Goal: Find specific page/section: Find specific page/section

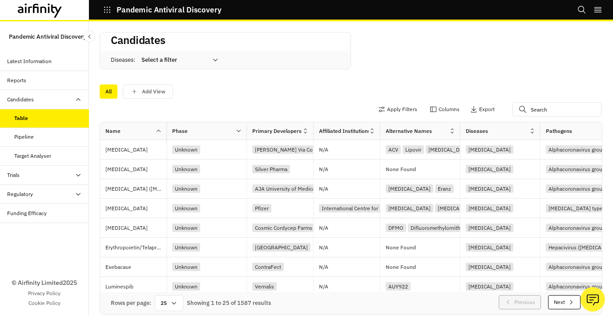
scroll to position [0, 221]
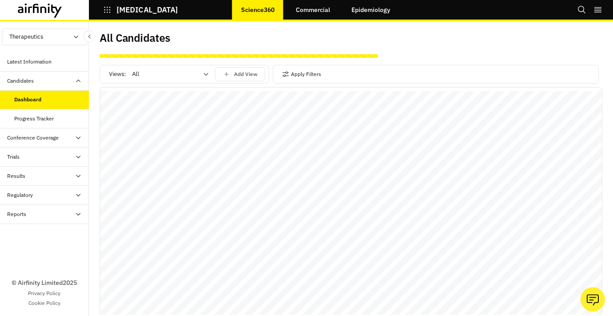
scroll to position [302, 0]
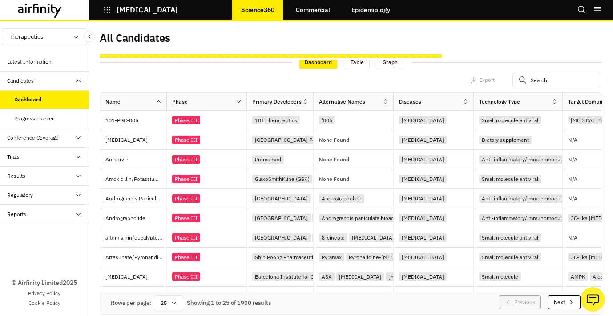
click at [456, 80] on button "Columns" at bounding box center [445, 80] width 30 height 14
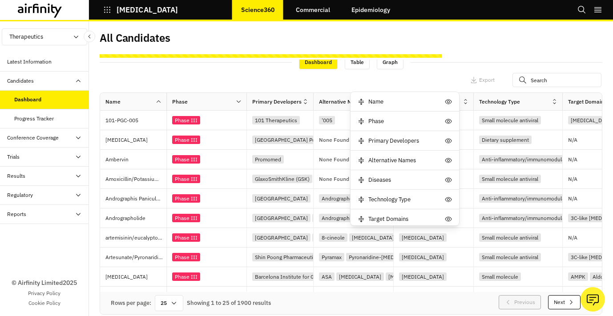
click at [486, 51] on div "All Candidates Views: All Add View Apply Filters Dashboard Table Graph Apply Fi…" at bounding box center [351, 172] width 503 height 285
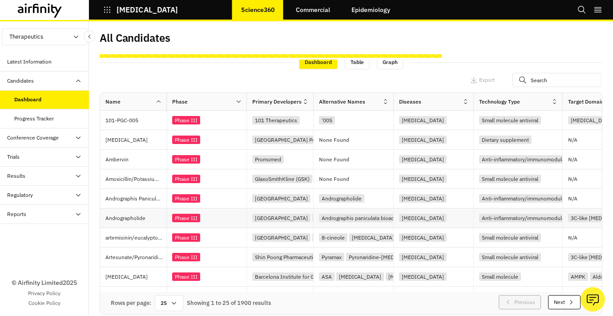
scroll to position [310, 0]
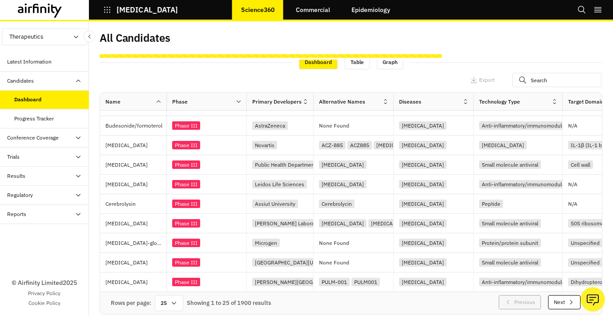
click at [565, 300] on button "Next" at bounding box center [564, 303] width 32 height 14
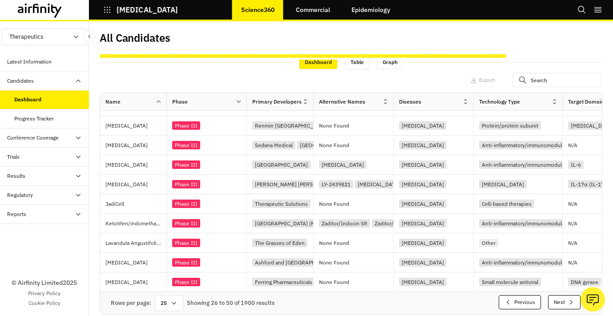
click at [565, 300] on button "Next" at bounding box center [564, 303] width 32 height 14
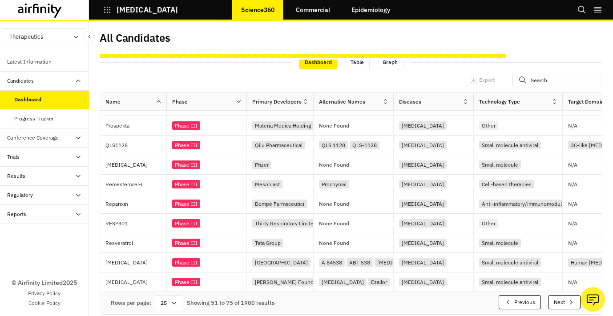
click at [565, 300] on button "Next" at bounding box center [564, 303] width 32 height 14
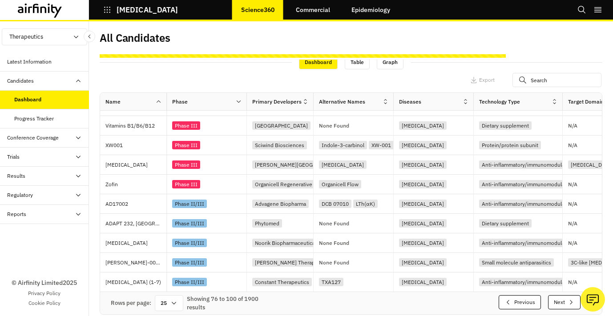
click at [565, 300] on button "Next" at bounding box center [564, 303] width 32 height 14
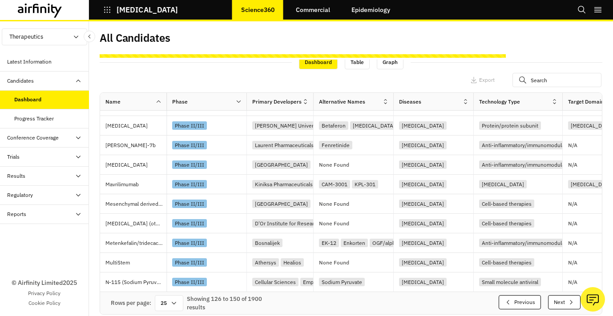
click at [565, 300] on button "Next" at bounding box center [564, 303] width 32 height 14
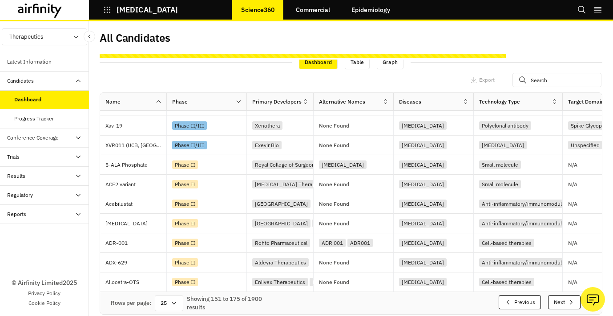
click at [565, 300] on button "Next" at bounding box center [564, 303] width 32 height 14
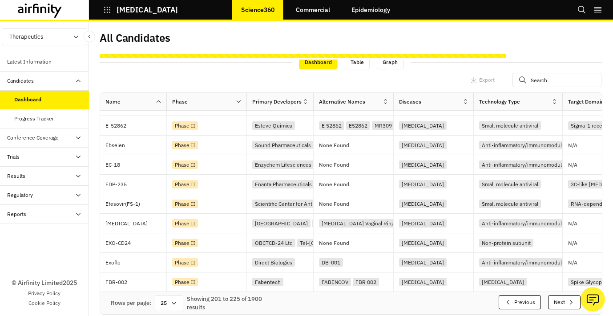
click at [565, 300] on button "Next" at bounding box center [564, 303] width 32 height 14
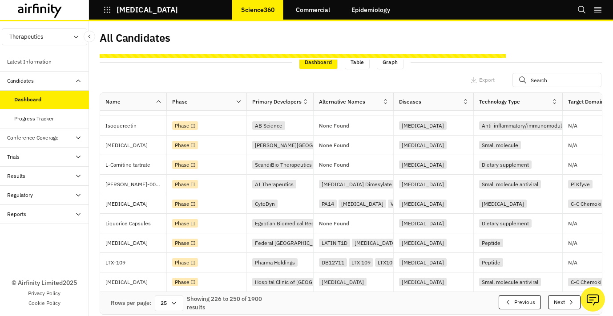
click at [565, 300] on button "Next" at bounding box center [564, 303] width 32 height 14
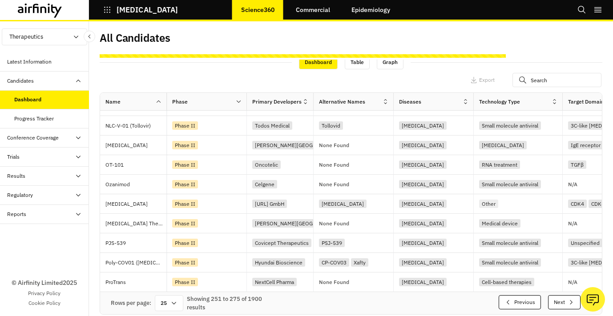
click at [565, 300] on button "Next" at bounding box center [564, 303] width 32 height 14
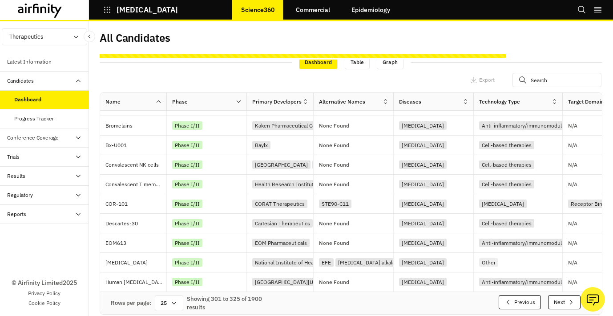
click at [565, 300] on button "Next" at bounding box center [564, 303] width 32 height 14
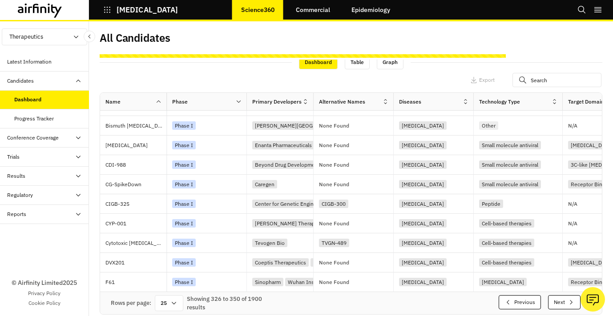
click at [565, 300] on button "Next" at bounding box center [564, 303] width 32 height 14
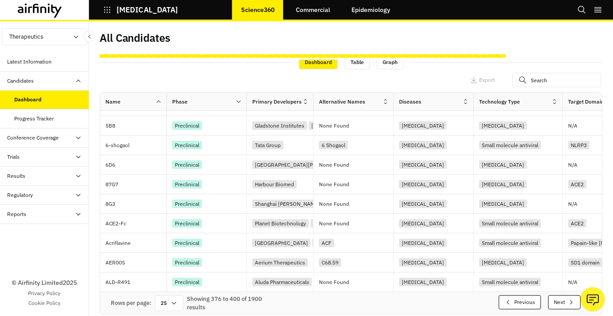
click at [565, 300] on button "Next" at bounding box center [564, 303] width 32 height 14
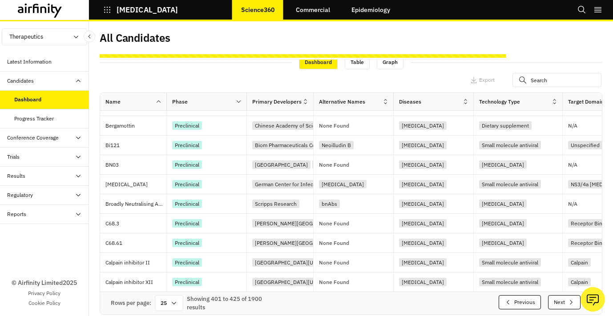
click at [565, 300] on button "Next" at bounding box center [564, 303] width 32 height 14
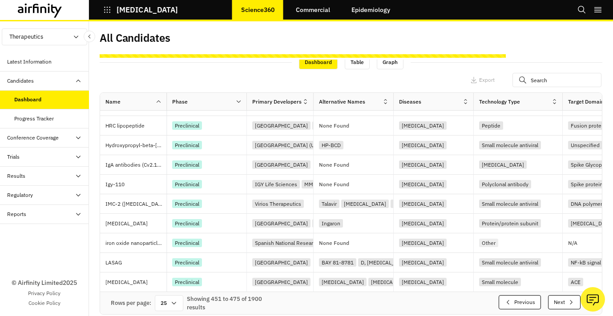
click at [565, 300] on button "Next" at bounding box center [564, 303] width 32 height 14
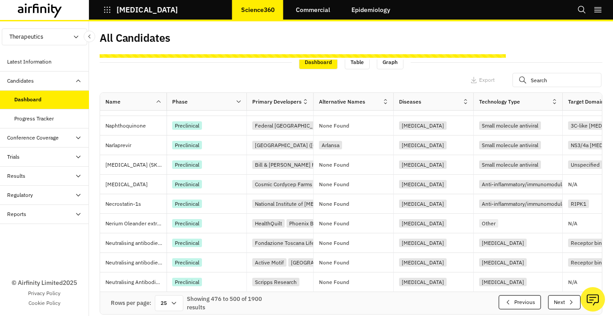
click at [565, 300] on button "Next" at bounding box center [564, 303] width 32 height 14
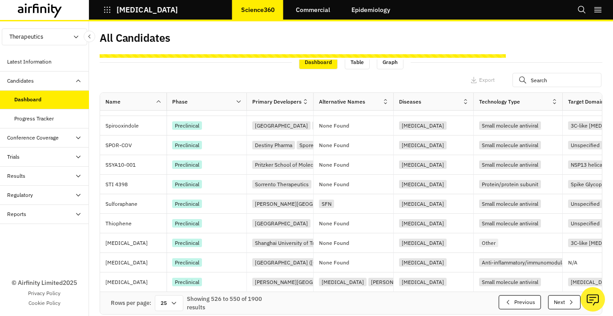
click at [565, 300] on button "Next" at bounding box center [564, 303] width 32 height 14
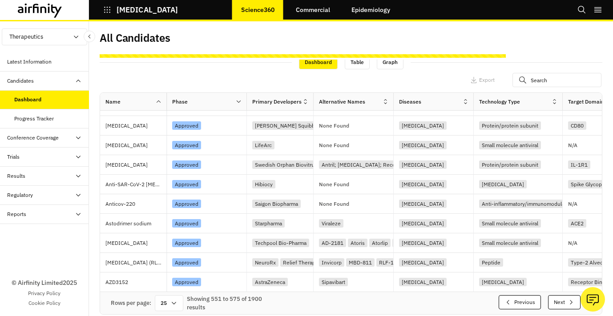
click at [565, 300] on button "Next" at bounding box center [564, 303] width 32 height 14
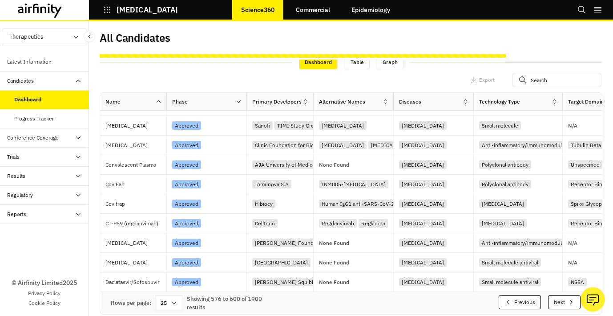
click at [565, 300] on button "Next" at bounding box center [564, 303] width 32 height 14
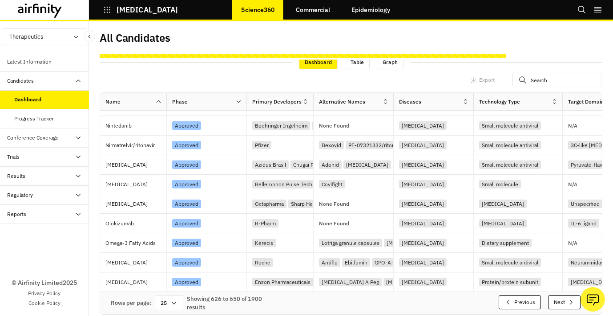
click at [565, 300] on button "Next" at bounding box center [564, 303] width 32 height 14
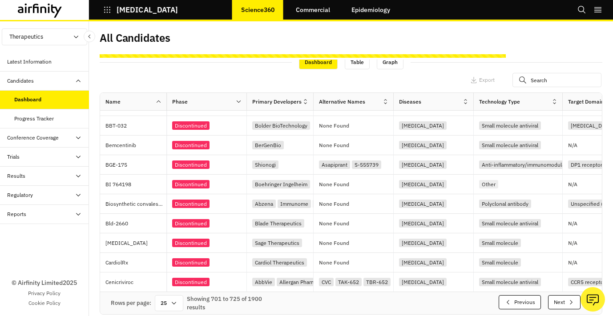
click at [565, 300] on button "Next" at bounding box center [564, 303] width 32 height 14
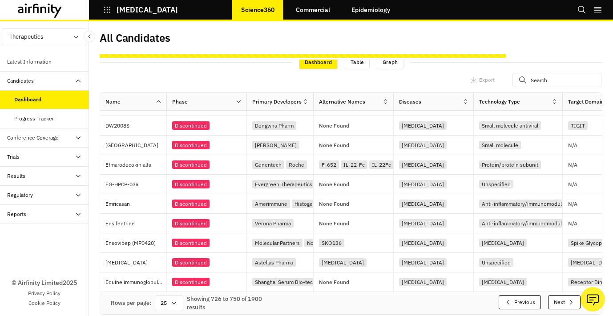
click at [565, 300] on button "Next" at bounding box center [564, 303] width 32 height 14
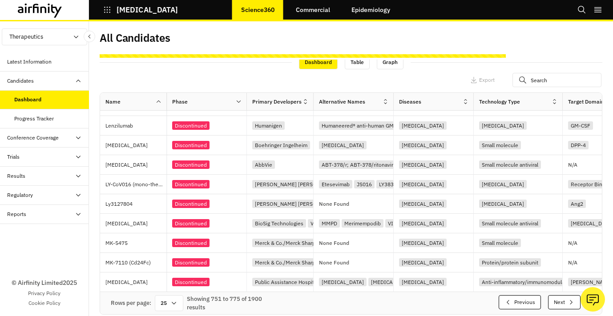
click at [565, 300] on button "Next" at bounding box center [564, 303] width 32 height 14
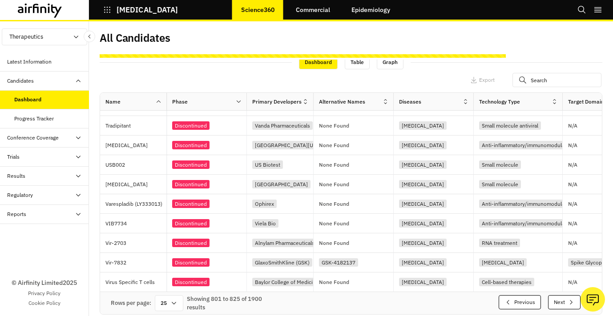
click at [565, 300] on button "Next" at bounding box center [564, 303] width 32 height 14
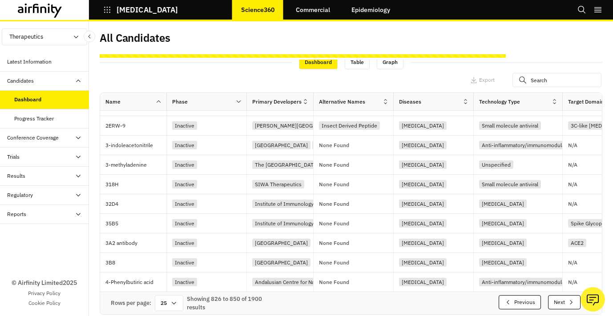
click at [565, 300] on button "Next" at bounding box center [564, 303] width 32 height 14
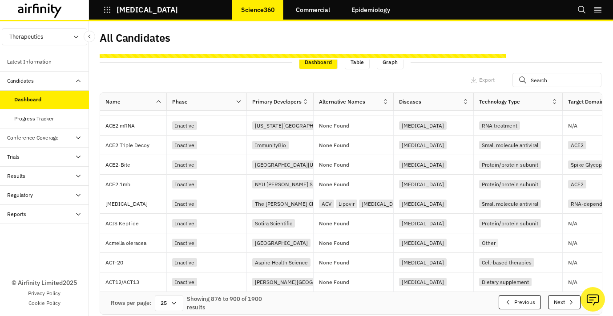
click at [565, 300] on button "Next" at bounding box center [564, 303] width 32 height 14
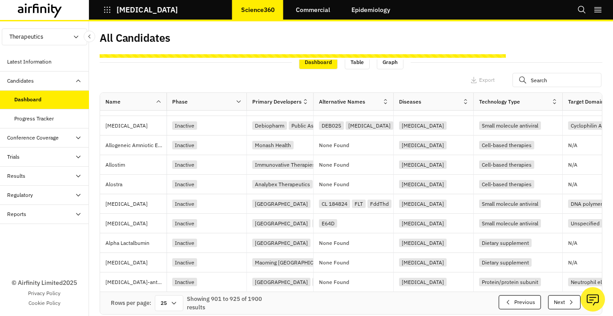
click at [565, 300] on button "Next" at bounding box center [564, 303] width 32 height 14
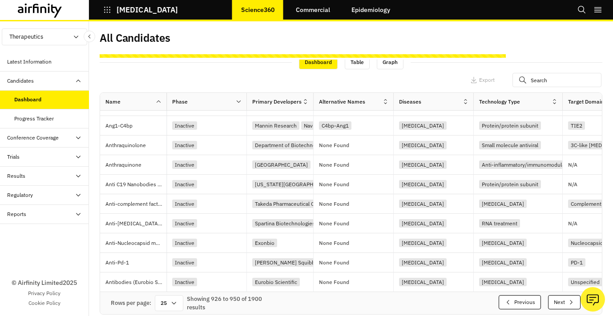
click at [565, 300] on button "Next" at bounding box center [564, 303] width 32 height 14
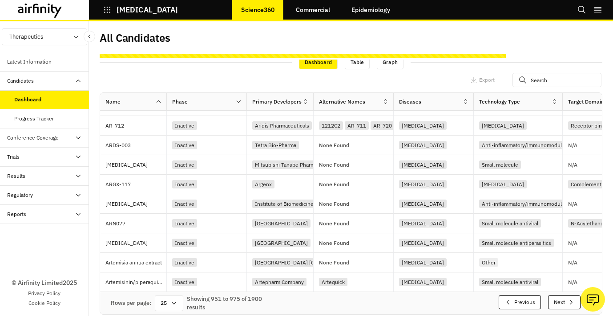
click at [565, 300] on button "Next" at bounding box center [564, 303] width 32 height 14
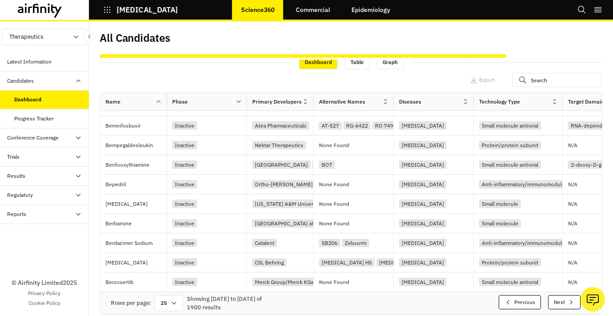
click at [565, 300] on button "Next" at bounding box center [564, 303] width 32 height 14
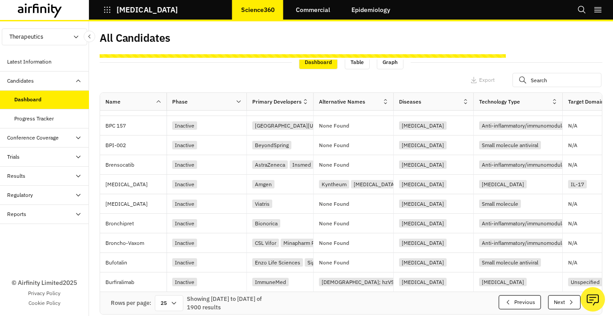
click at [565, 300] on button "Next" at bounding box center [564, 303] width 32 height 14
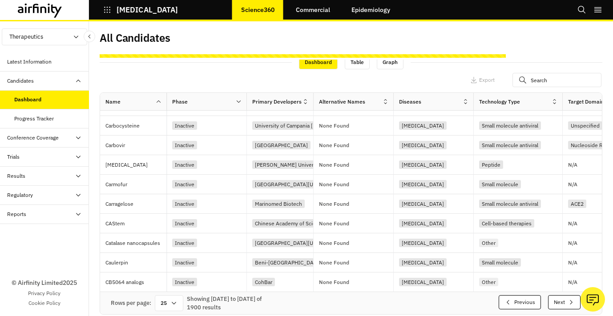
click at [565, 300] on button "Next" at bounding box center [564, 303] width 32 height 14
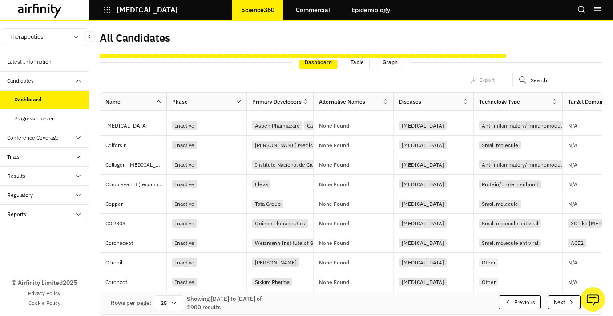
click at [565, 300] on button "Next" at bounding box center [564, 303] width 32 height 14
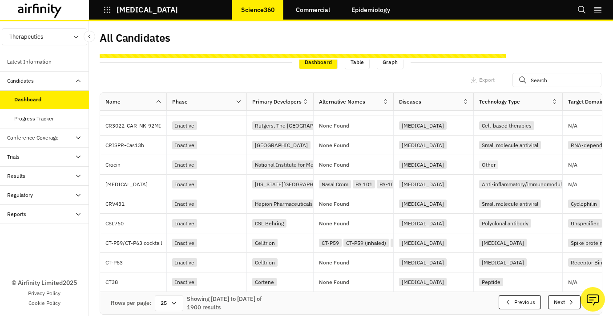
click at [565, 300] on button "Next" at bounding box center [564, 303] width 32 height 14
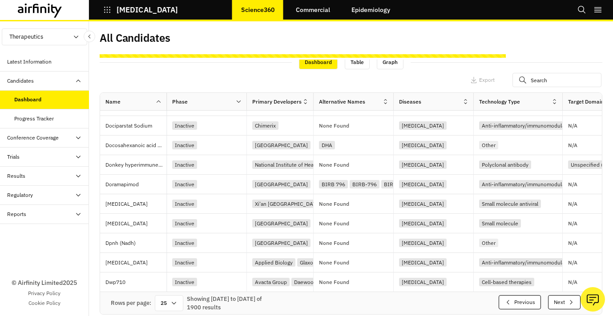
click at [565, 300] on button "Next" at bounding box center [564, 303] width 32 height 14
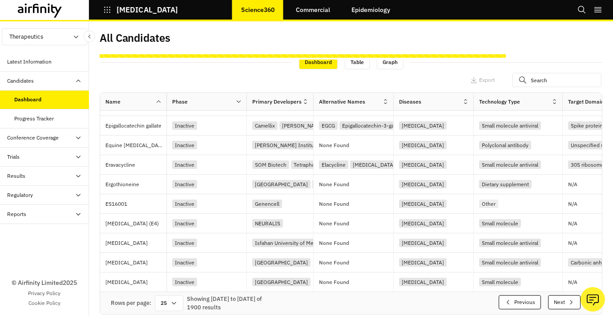
click at [565, 300] on button "Next" at bounding box center [564, 303] width 32 height 14
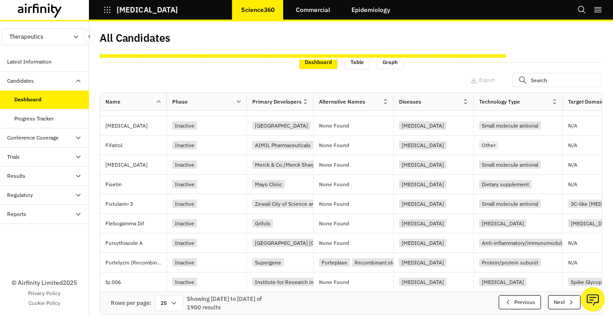
click at [565, 300] on button "Next" at bounding box center [564, 303] width 32 height 14
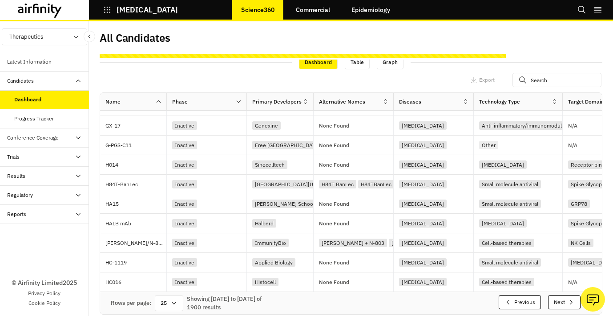
click at [565, 300] on button "Next" at bounding box center [564, 303] width 32 height 14
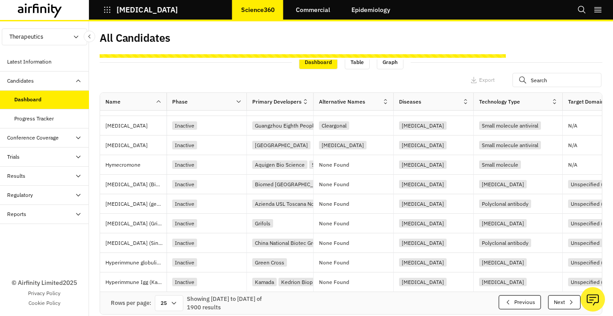
click at [565, 300] on button "Next" at bounding box center [564, 303] width 32 height 14
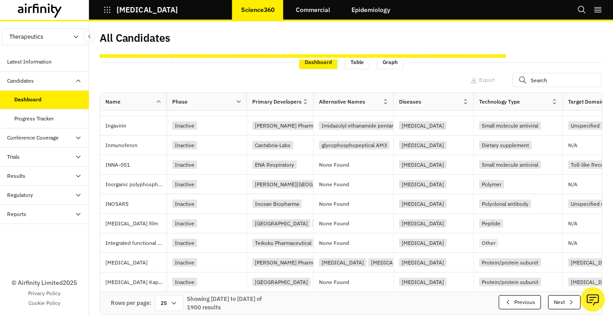
click at [565, 300] on button "Next" at bounding box center [564, 303] width 32 height 14
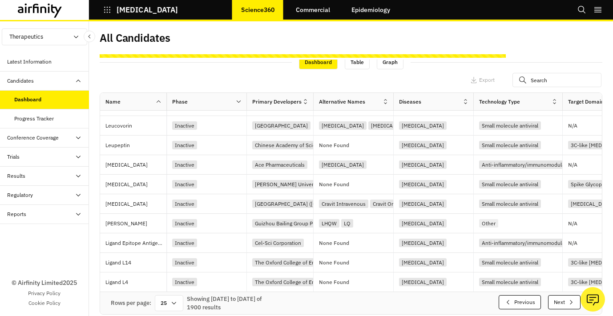
click at [565, 300] on button "Next" at bounding box center [564, 303] width 32 height 14
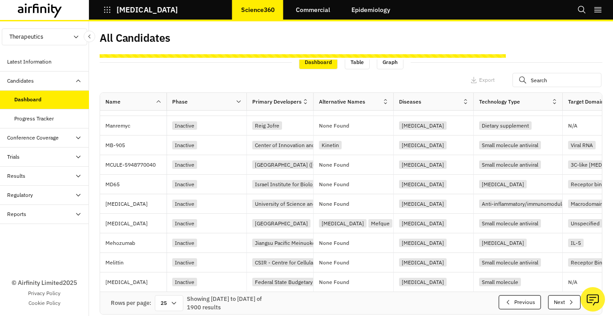
click at [565, 300] on button "Next" at bounding box center [564, 303] width 32 height 14
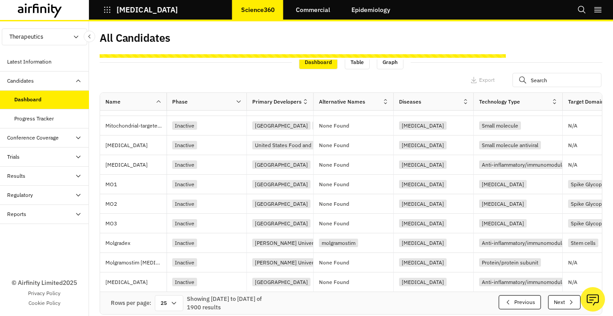
click at [565, 300] on button "Next" at bounding box center [564, 303] width 32 height 14
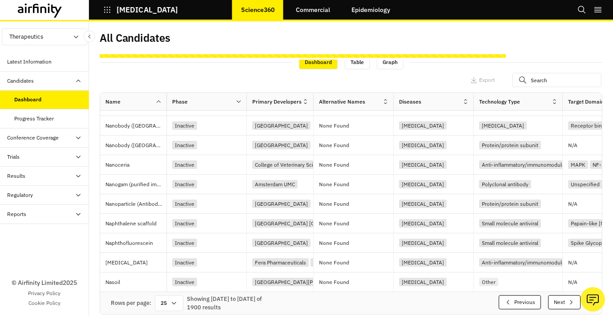
click at [565, 300] on button "Next" at bounding box center [564, 303] width 32 height 14
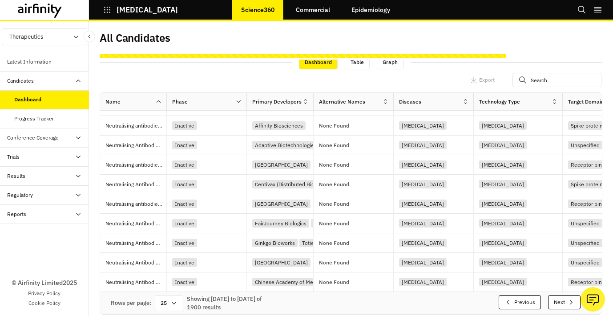
click at [565, 300] on button "Next" at bounding box center [564, 303] width 32 height 14
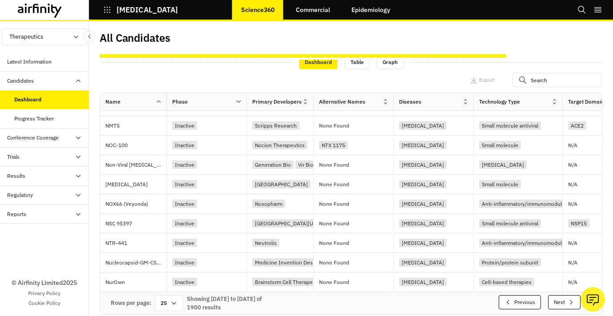
click at [565, 300] on button "Next" at bounding box center [564, 303] width 32 height 14
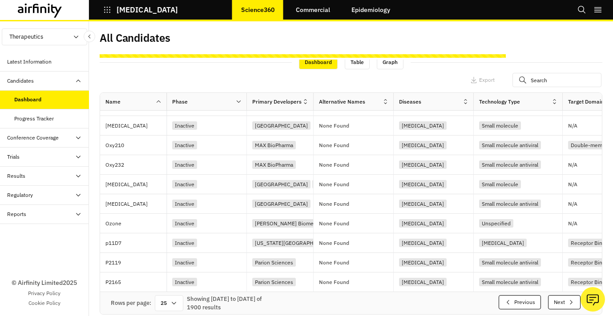
click at [565, 300] on button "Next" at bounding box center [564, 303] width 32 height 14
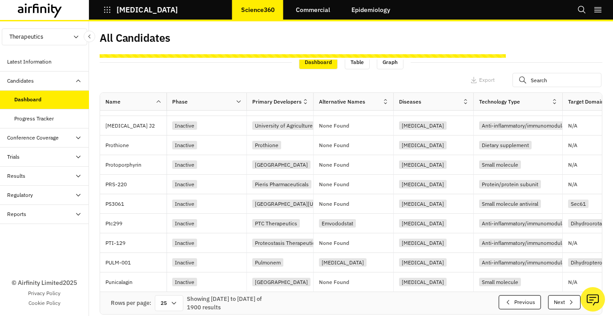
click at [565, 300] on button "Next" at bounding box center [564, 303] width 32 height 14
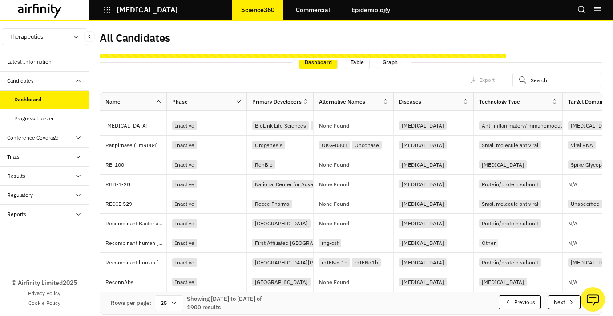
click at [565, 300] on button "Next" at bounding box center [564, 303] width 32 height 14
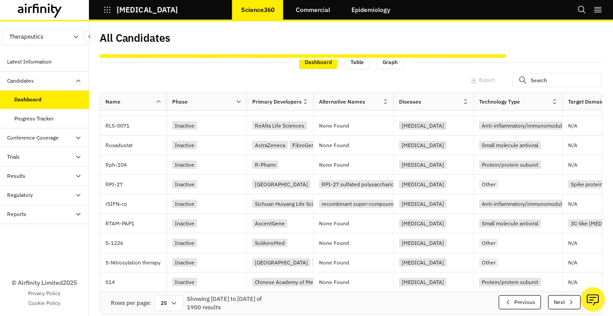
click at [565, 300] on button "Next" at bounding box center [564, 303] width 32 height 14
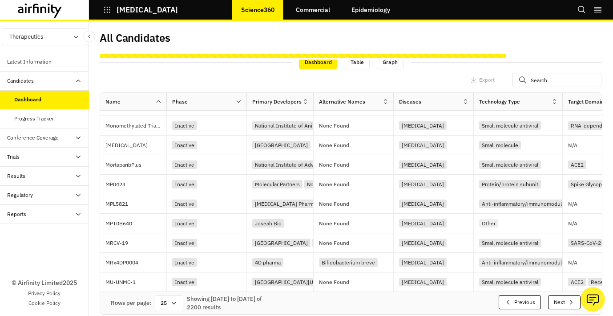
click at [428, 73] on div "Apply Filters Columns" at bounding box center [418, 80] width 81 height 14
click at [561, 304] on button "Next" at bounding box center [564, 303] width 32 height 14
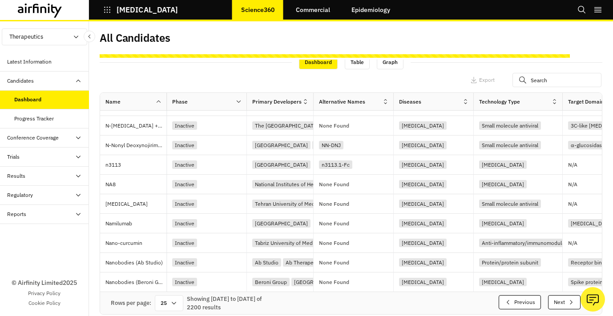
click at [561, 304] on button "Next" at bounding box center [564, 303] width 32 height 14
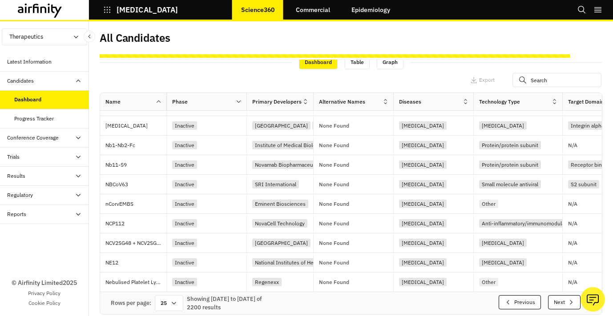
click at [561, 304] on button "Next" at bounding box center [564, 303] width 32 height 14
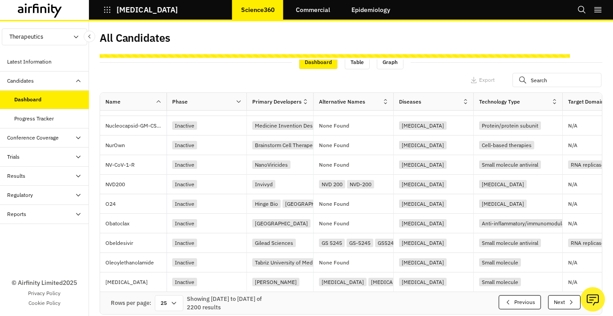
click at [561, 304] on button "Next" at bounding box center [564, 303] width 32 height 14
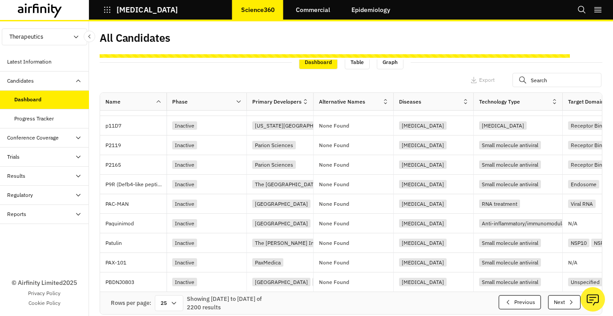
click at [561, 304] on button "Next" at bounding box center [564, 303] width 32 height 14
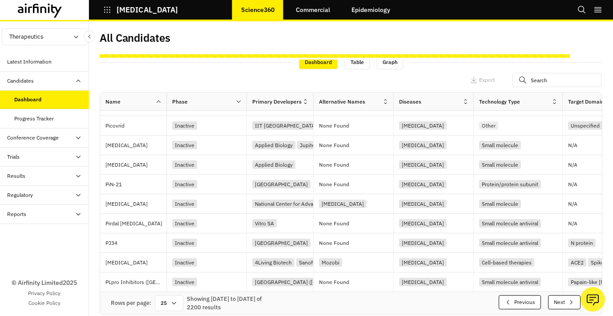
click at [561, 304] on button "Next" at bounding box center [564, 303] width 32 height 14
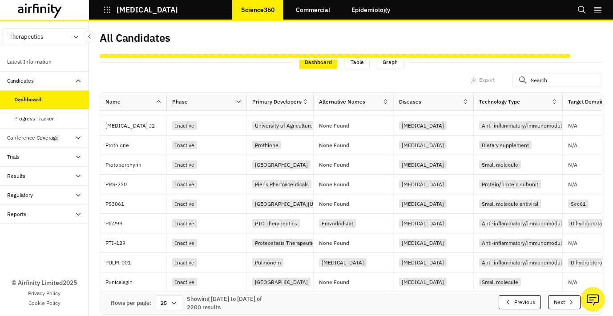
click at [561, 304] on button "Next" at bounding box center [564, 303] width 32 height 14
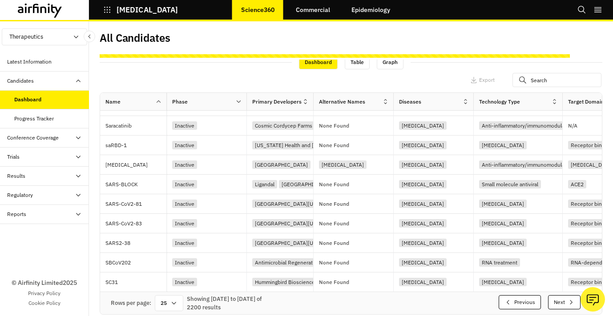
click at [561, 304] on button "Next" at bounding box center [564, 303] width 32 height 14
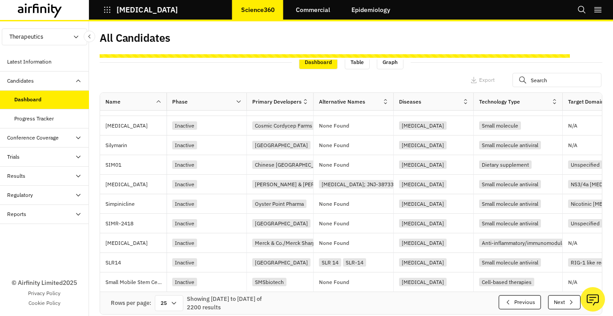
click at [561, 304] on button "Next" at bounding box center [564, 303] width 32 height 14
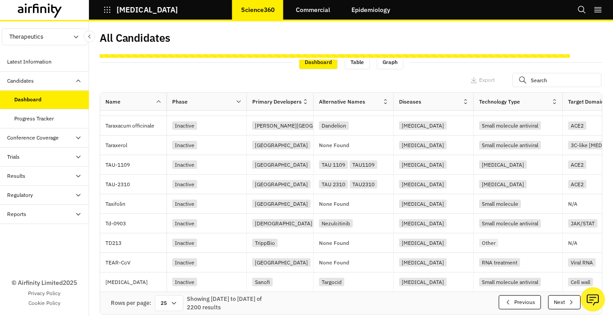
click at [561, 304] on button "Next" at bounding box center [564, 303] width 32 height 14
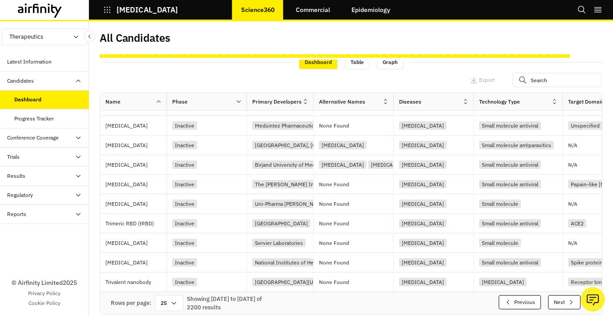
click at [561, 304] on button "Next" at bounding box center [564, 303] width 32 height 14
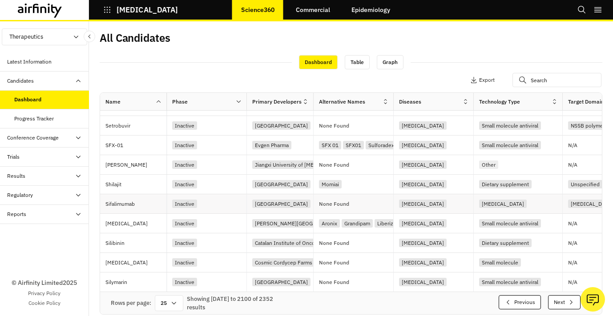
scroll to position [293, 0]
click at [574, 302] on icon "button" at bounding box center [571, 302] width 7 height 7
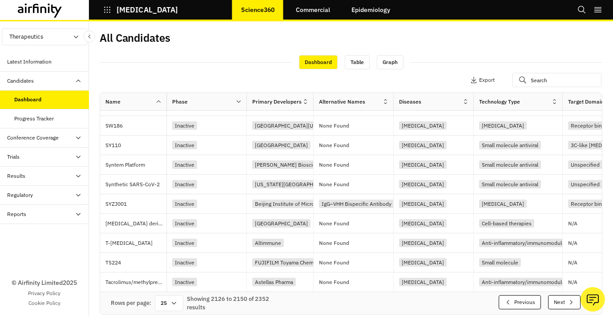
click at [574, 302] on icon "button" at bounding box center [571, 302] width 7 height 7
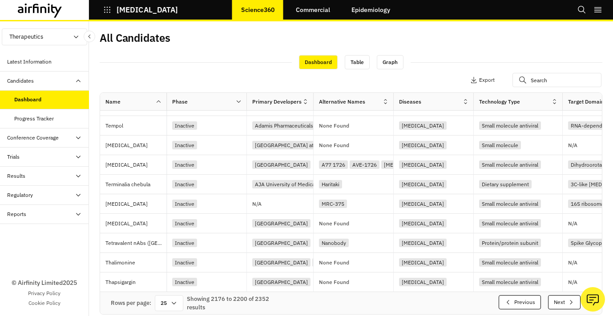
click at [574, 302] on icon "button" at bounding box center [571, 302] width 7 height 7
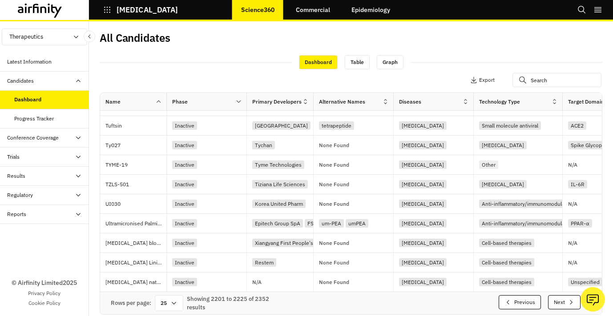
click at [574, 302] on icon "button" at bounding box center [571, 302] width 7 height 7
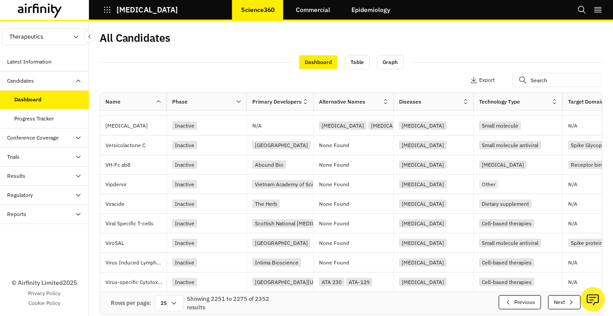
click at [574, 302] on icon "button" at bounding box center [571, 302] width 7 height 7
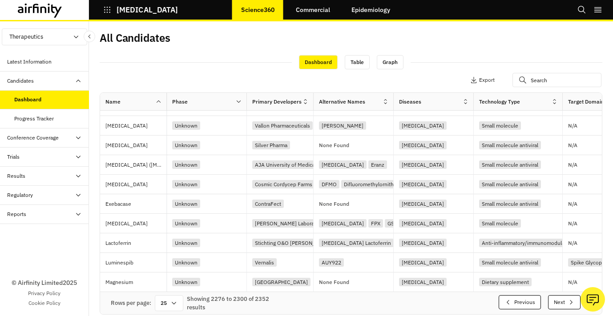
click at [574, 302] on icon "button" at bounding box center [571, 302] width 7 height 7
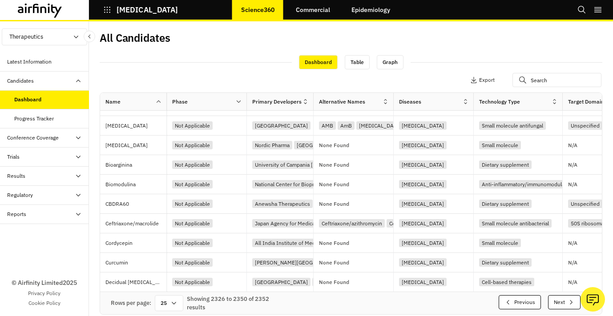
click at [574, 302] on icon "button" at bounding box center [571, 302] width 7 height 7
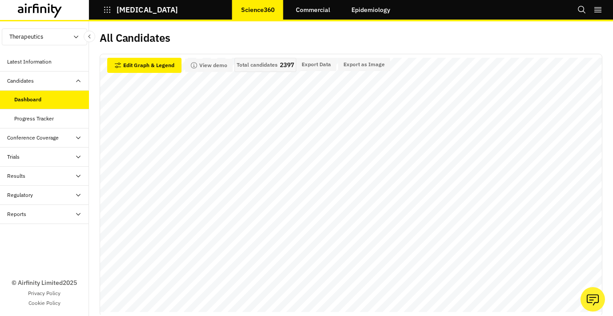
scroll to position [0, 0]
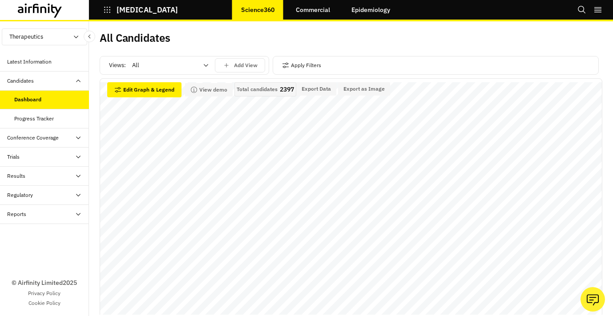
click at [105, 8] on icon "button" at bounding box center [107, 10] width 8 height 8
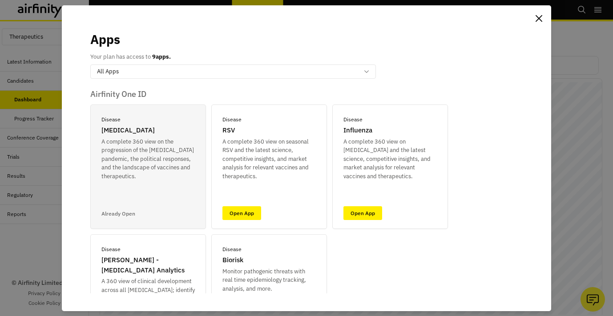
scroll to position [377, 0]
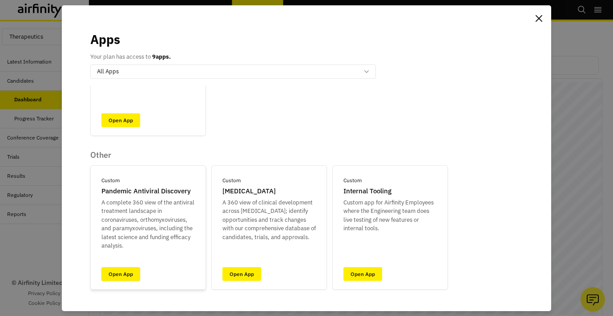
click at [129, 274] on link "Open App" at bounding box center [120, 274] width 39 height 14
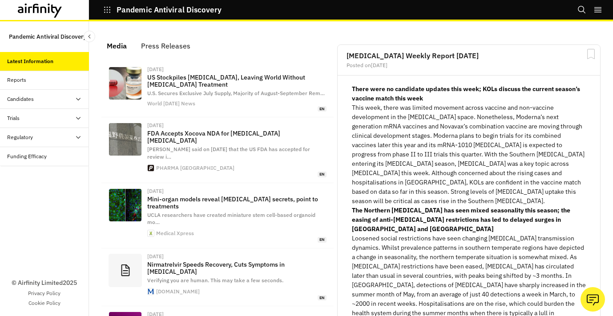
scroll to position [611, 267]
click at [57, 97] on div "Candidates" at bounding box center [48, 99] width 82 height 8
click at [47, 119] on div "Table" at bounding box center [51, 118] width 75 height 8
